Goal: Task Accomplishment & Management: Manage account settings

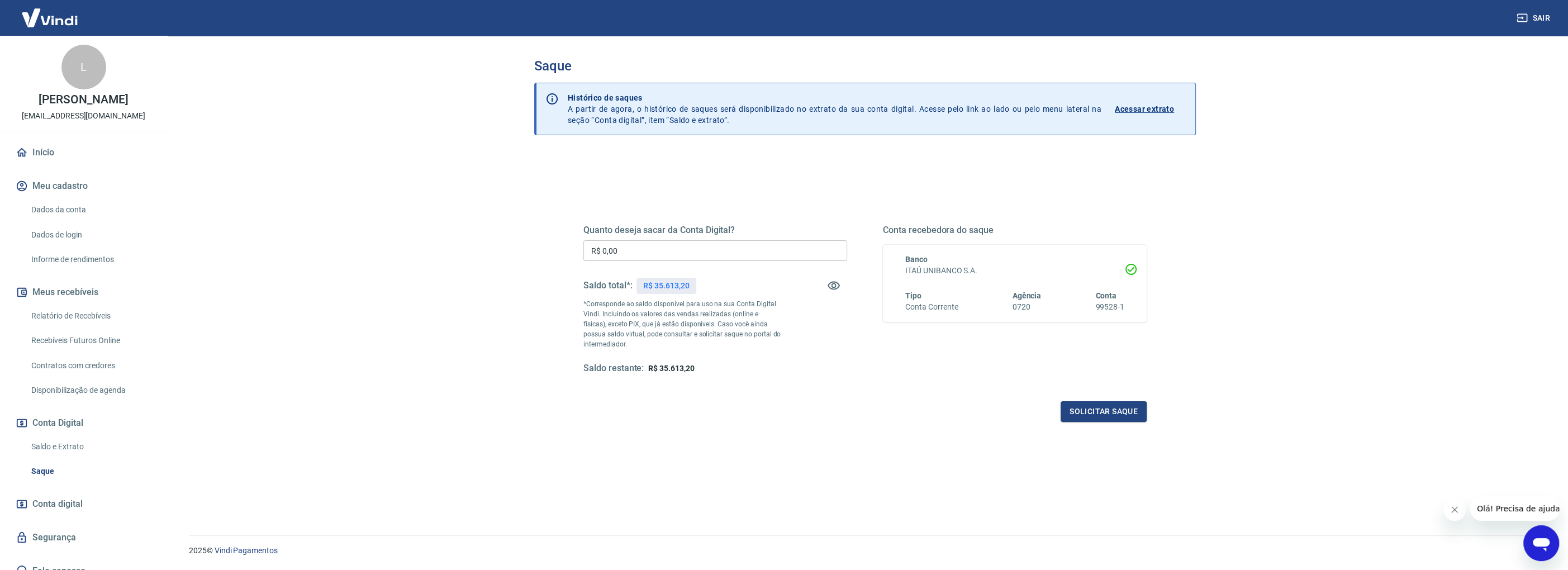
click at [607, 255] on input "R$ 0,00" at bounding box center [715, 251] width 264 height 21
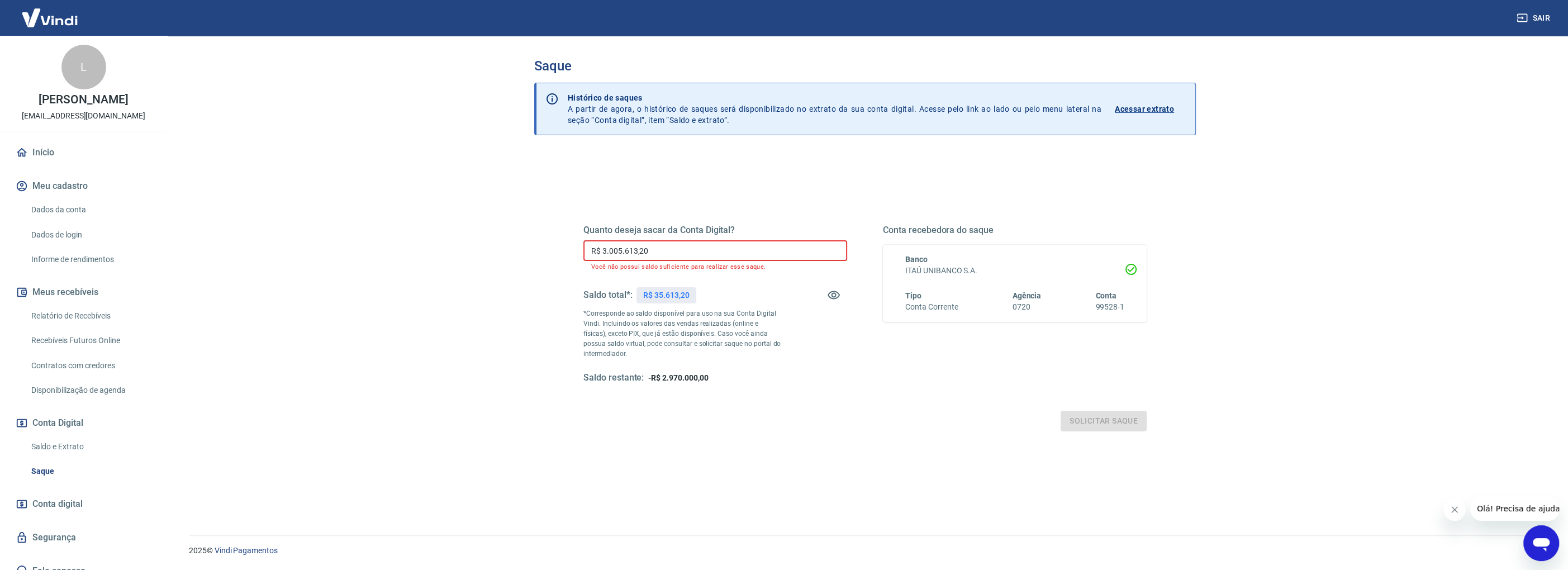
drag, startPoint x: 686, startPoint y: 248, endPoint x: 359, endPoint y: 224, distance: 327.9
click at [363, 224] on main "Saque Histórico de saques A partir de agora, o histórico de saques será disponi…" at bounding box center [865, 302] width 1406 height 534
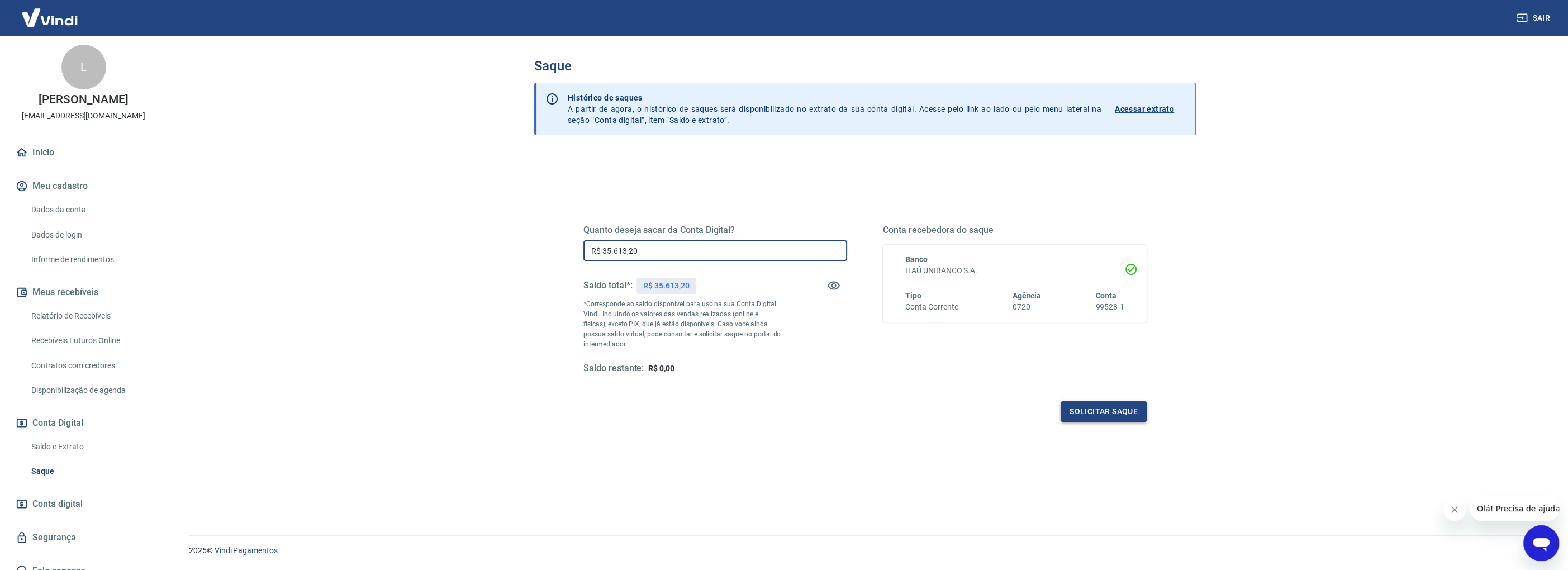
type input "R$ 35.613,20"
click at [1114, 412] on button "Solicitar saque" at bounding box center [1104, 412] width 86 height 21
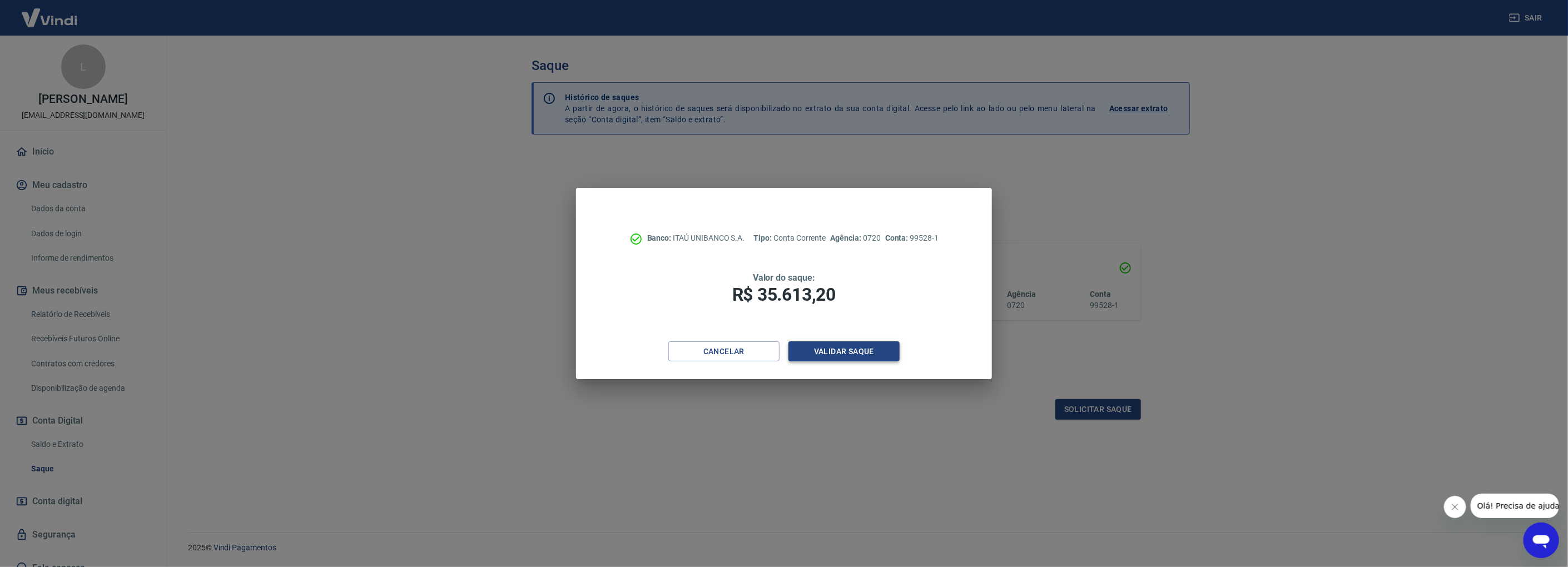
click at [810, 349] on button "Validar saque" at bounding box center [844, 352] width 111 height 21
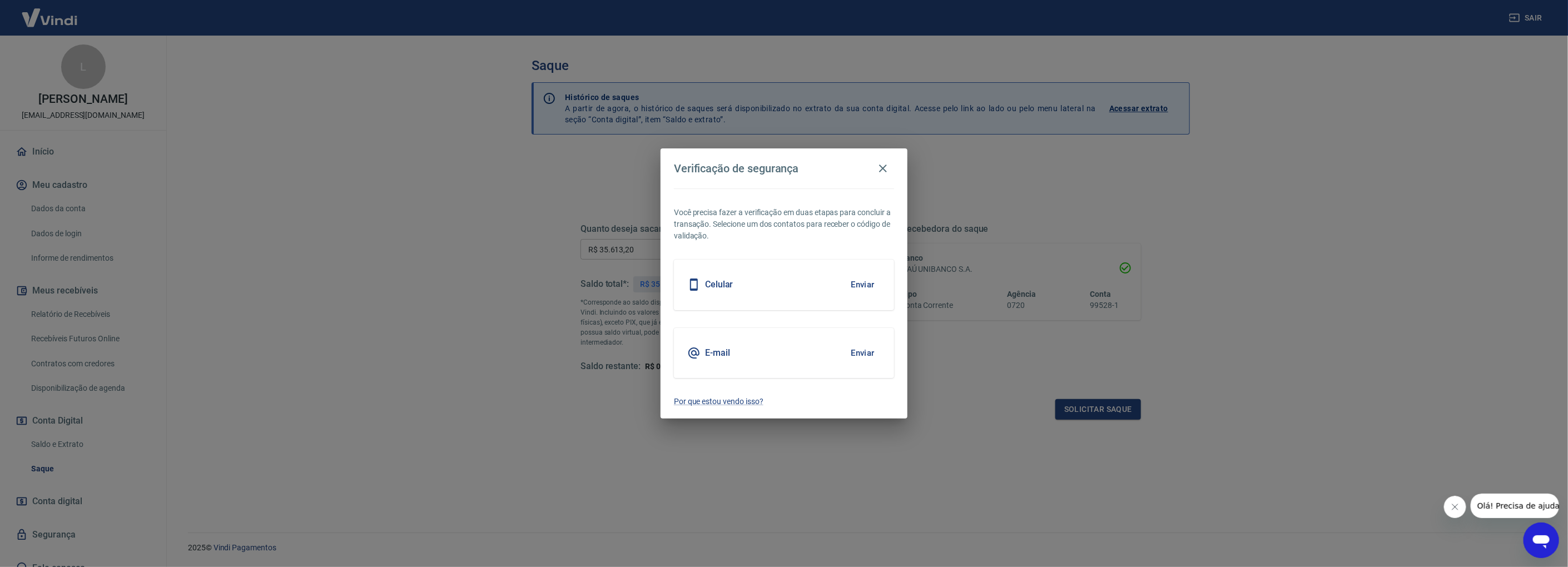
click at [863, 284] on button "Enviar" at bounding box center [863, 285] width 36 height 23
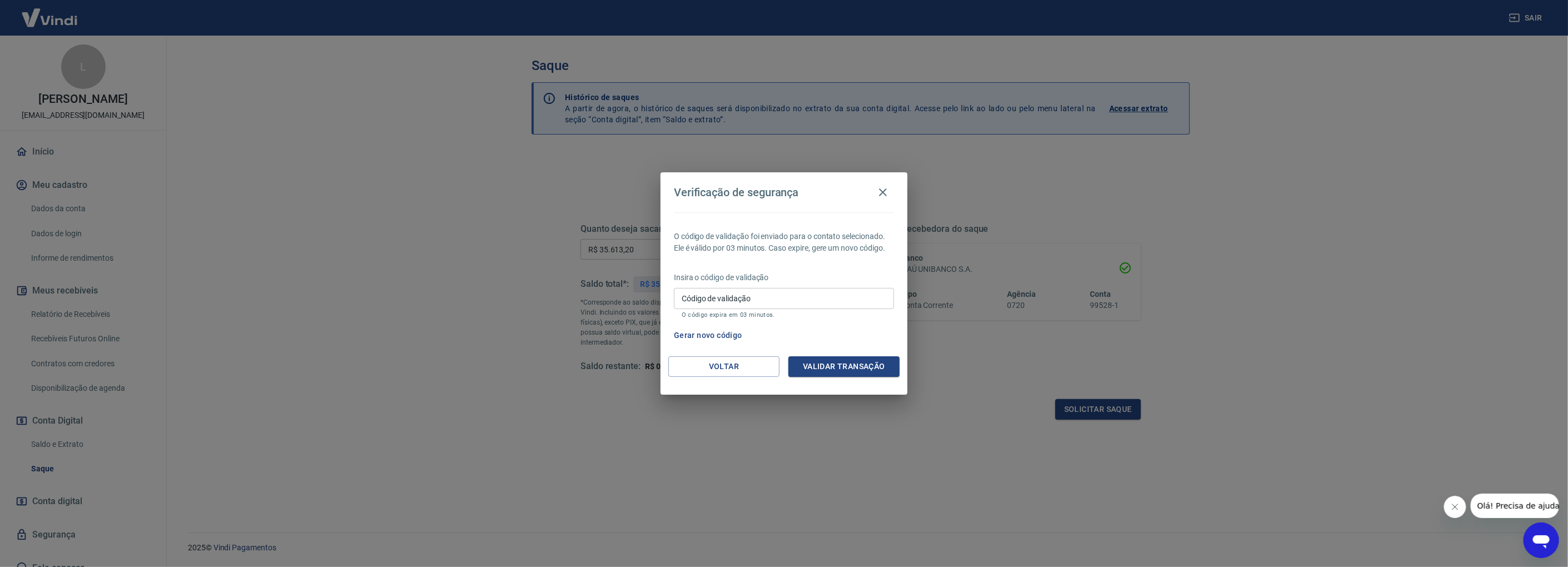
click at [777, 301] on input "Código de validação" at bounding box center [784, 298] width 220 height 21
type input "194122"
click at [873, 372] on button "Validar transação" at bounding box center [844, 367] width 111 height 21
